Goal: Task Accomplishment & Management: Use online tool/utility

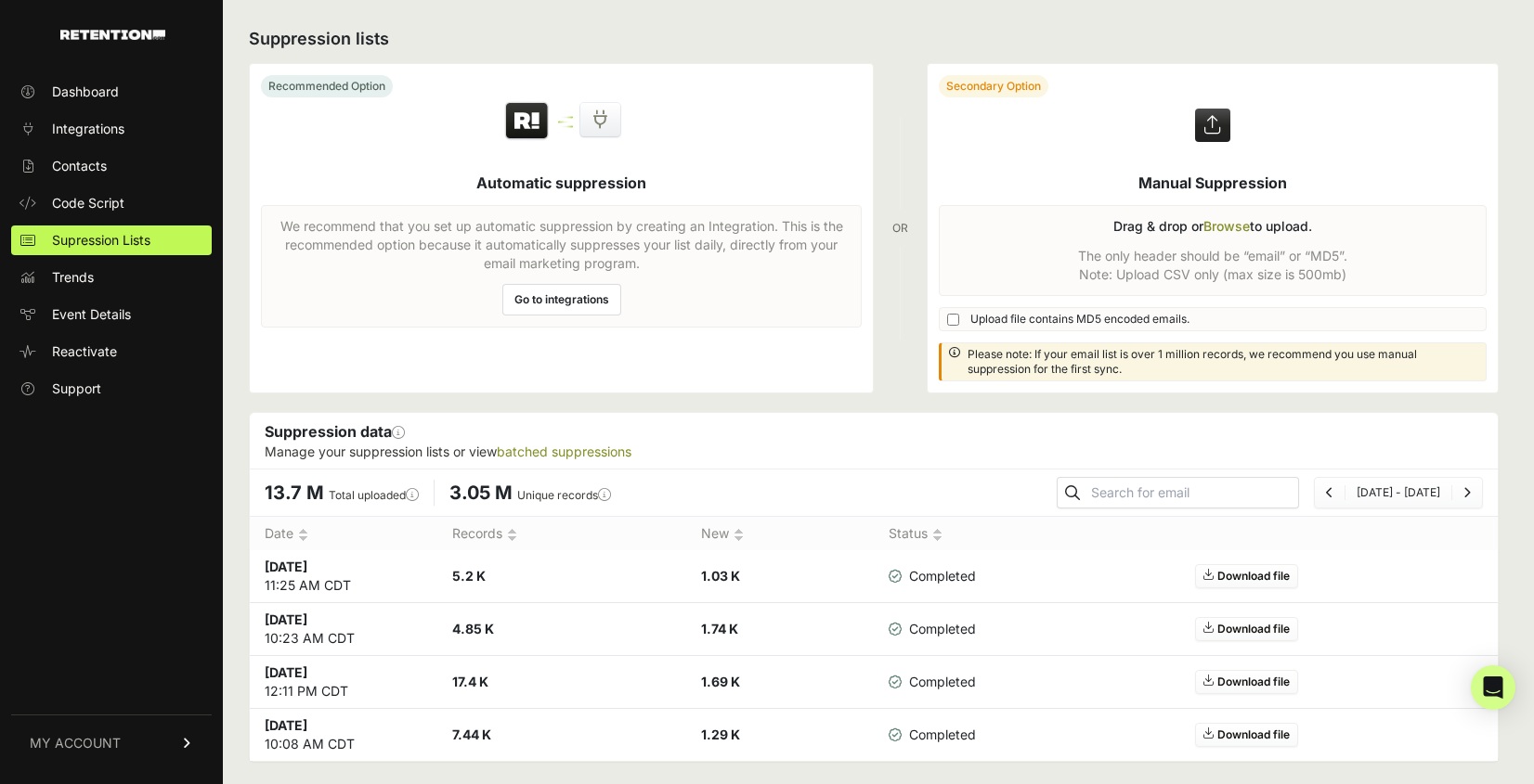
click at [1226, 227] on label at bounding box center [1213, 229] width 570 height 329
click at [0, 0] on input "file" at bounding box center [0, 0] width 0 height 0
